Goal: Communication & Community: Share content

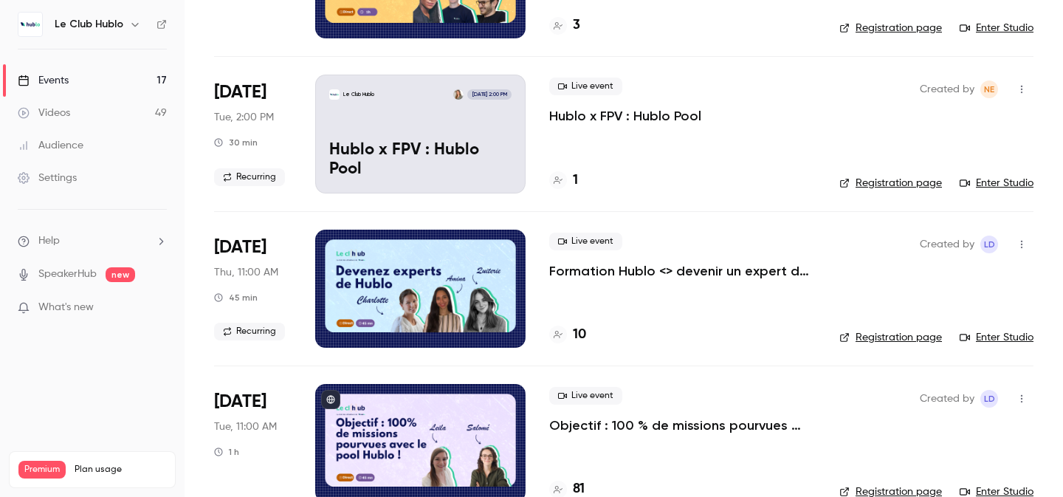
scroll to position [250, 0]
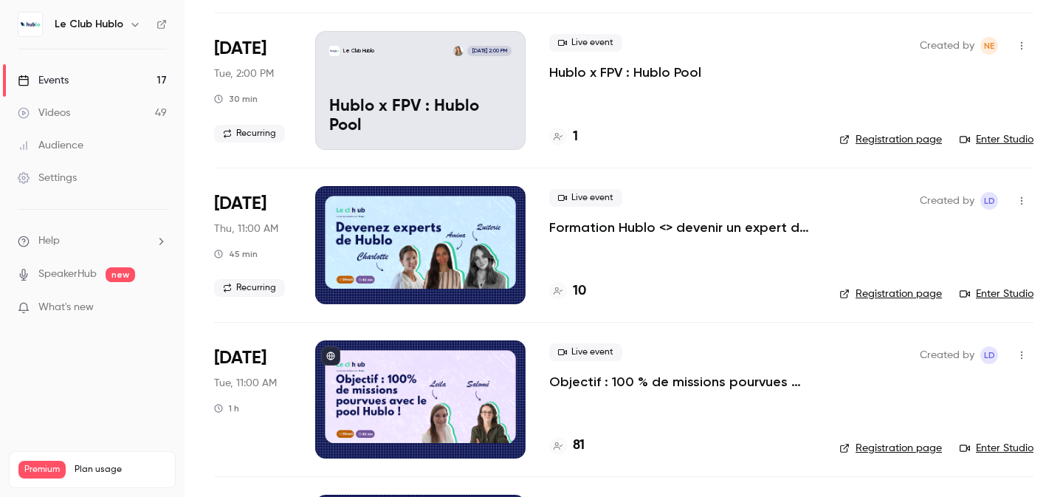
click at [73, 106] on link "Videos 49" at bounding box center [92, 113] width 185 height 32
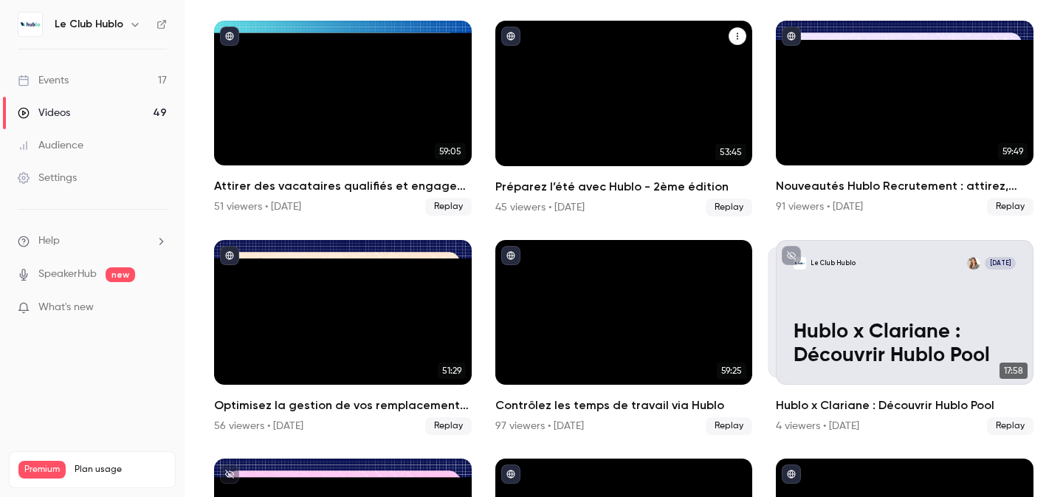
scroll to position [809, 0]
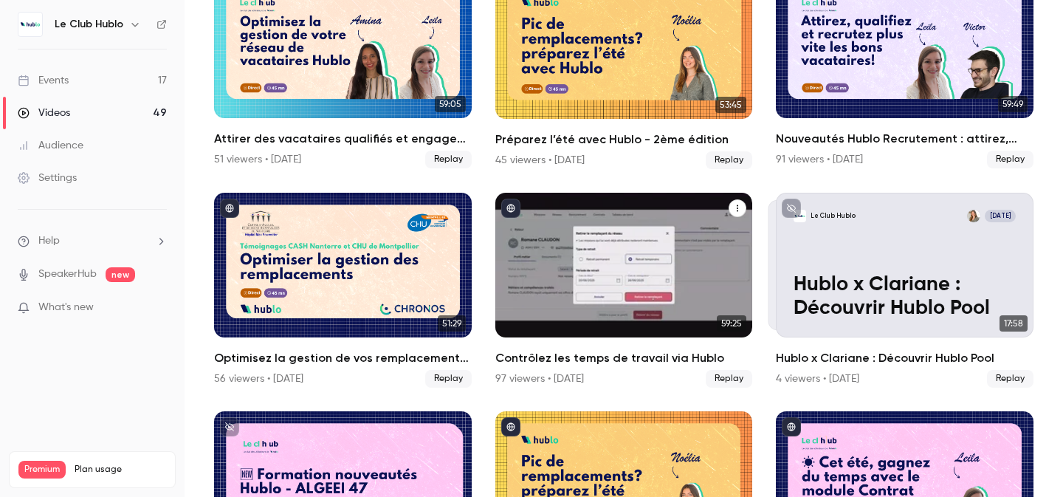
click at [629, 250] on div "Contrôlez les temps de travail via Hublo" at bounding box center [624, 265] width 258 height 145
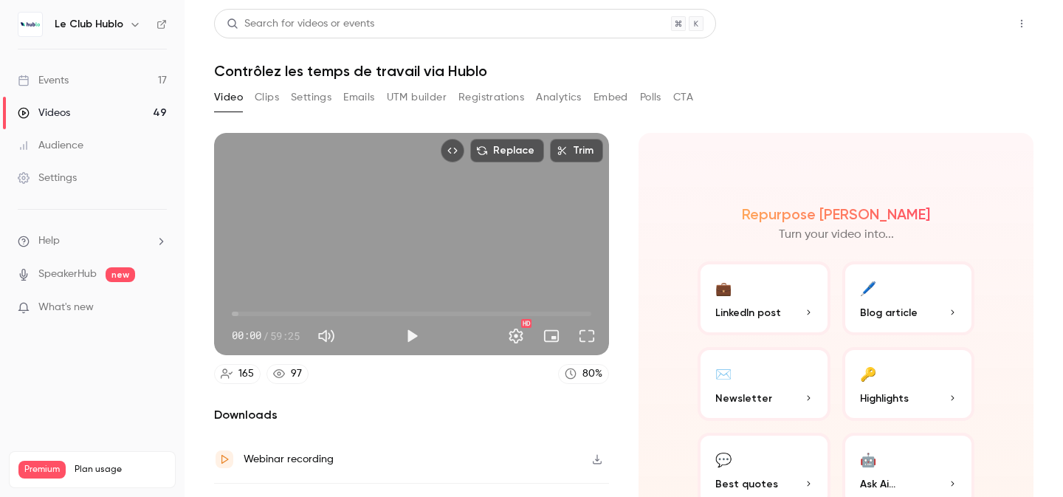
click at [971, 27] on button "Share" at bounding box center [969, 24] width 58 height 30
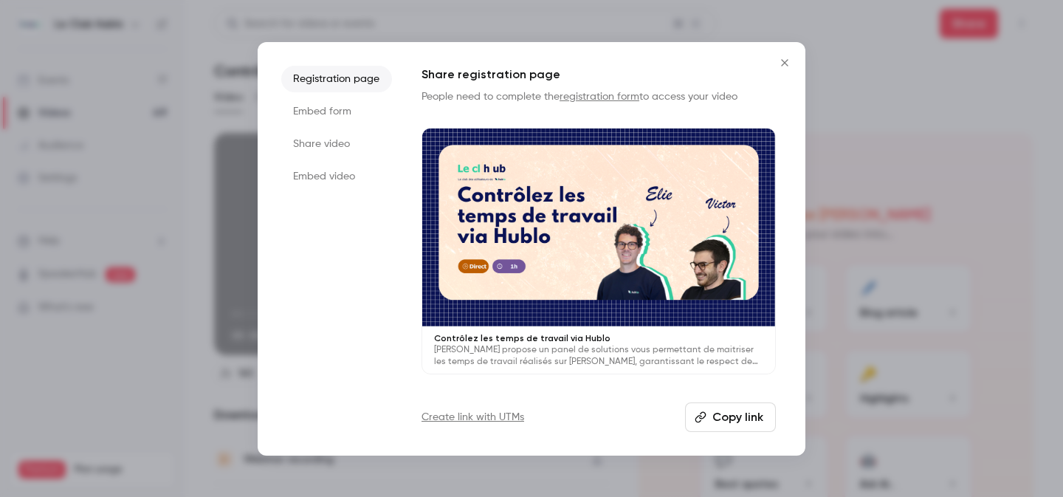
click at [700, 413] on icon "button" at bounding box center [701, 417] width 12 height 12
click at [789, 62] on icon "Close" at bounding box center [785, 63] width 18 height 12
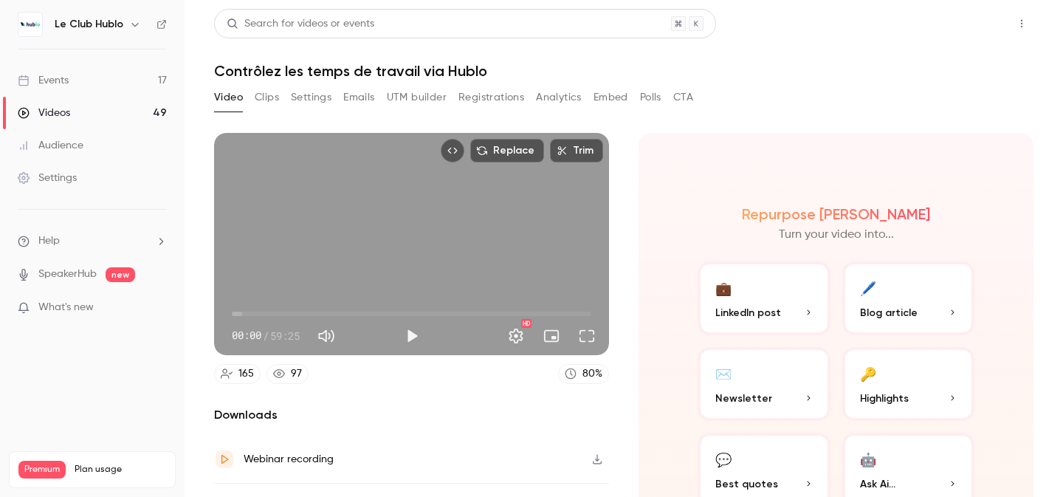
click at [954, 21] on button "Share" at bounding box center [969, 24] width 58 height 30
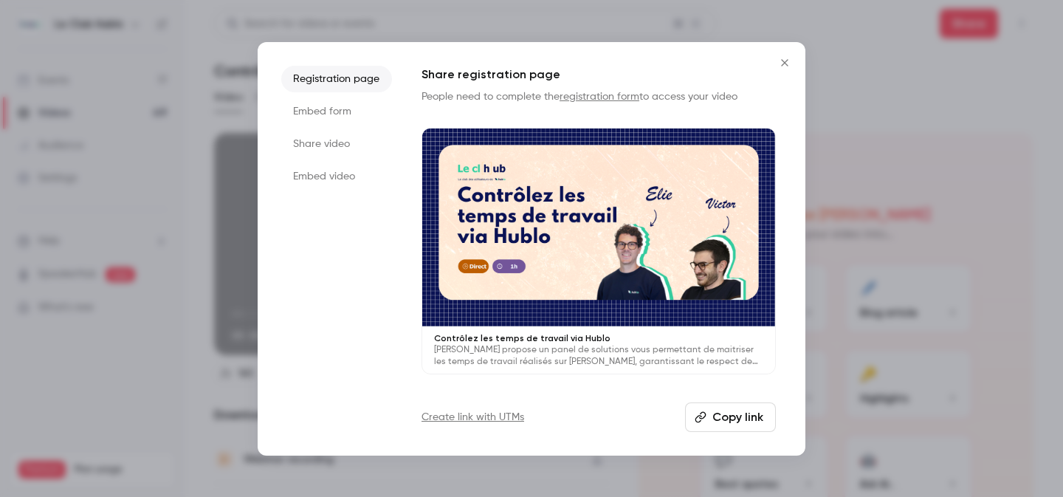
click at [721, 420] on button "Copy link" at bounding box center [730, 417] width 91 height 30
